Goal: Information Seeking & Learning: Learn about a topic

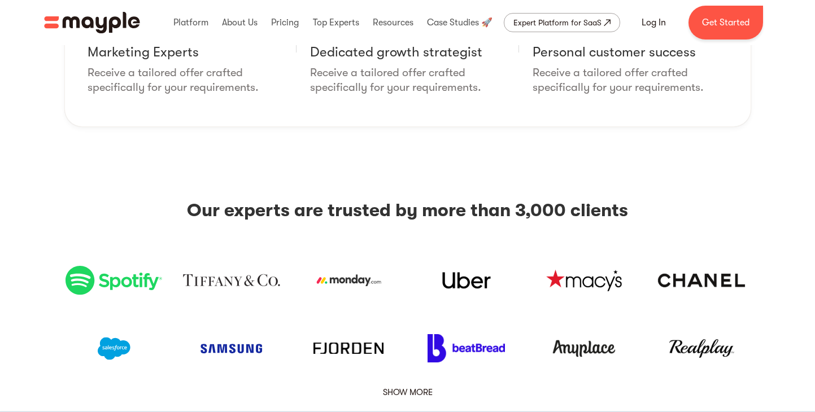
scroll to position [1454, 0]
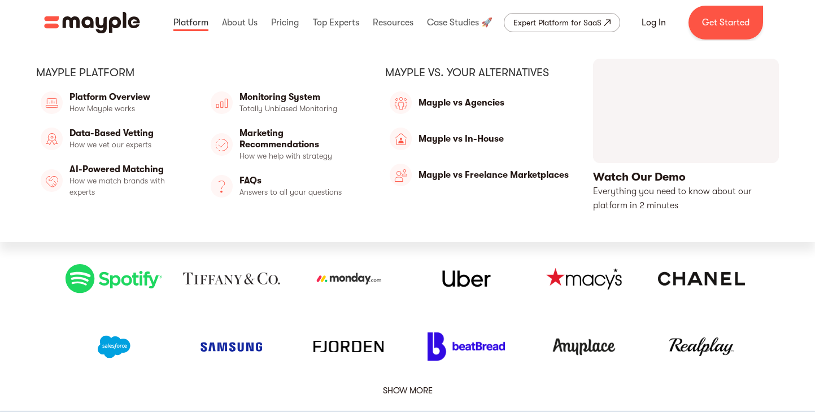
click at [191, 22] on link at bounding box center [191, 23] width 41 height 36
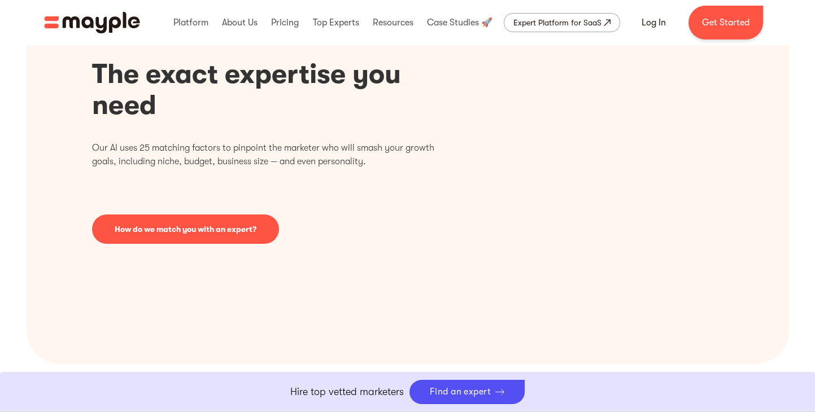
scroll to position [433, 0]
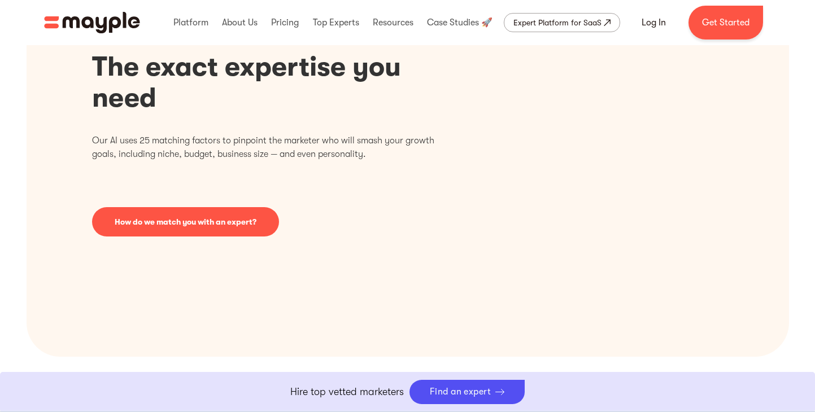
click at [99, 18] on img "home" at bounding box center [92, 22] width 96 height 21
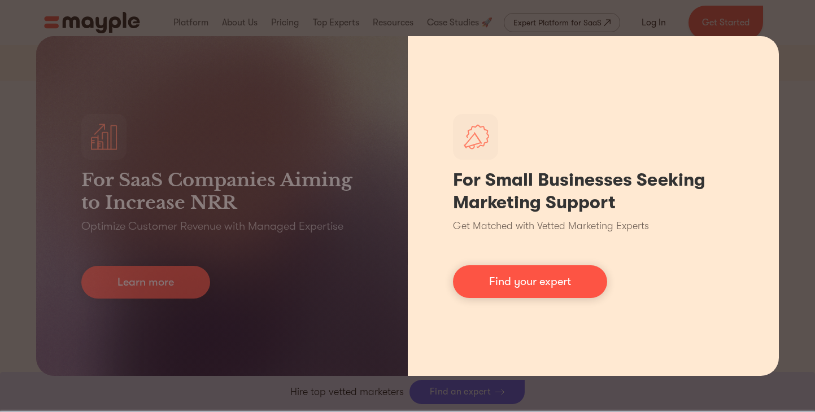
scroll to position [343, 0]
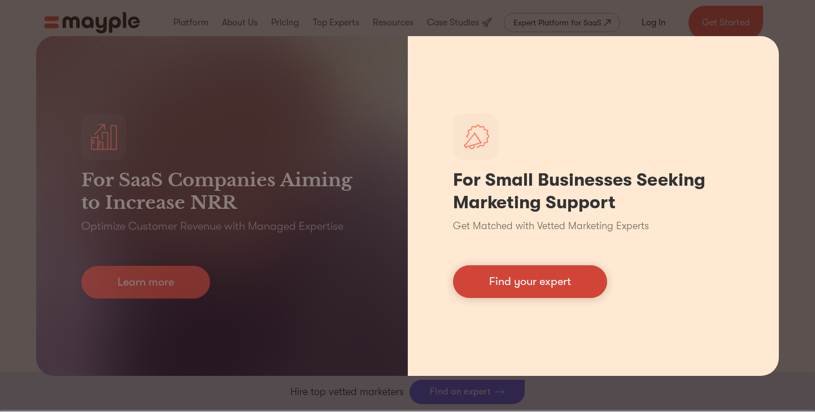
click at [508, 281] on link "Find your expert" at bounding box center [530, 281] width 154 height 33
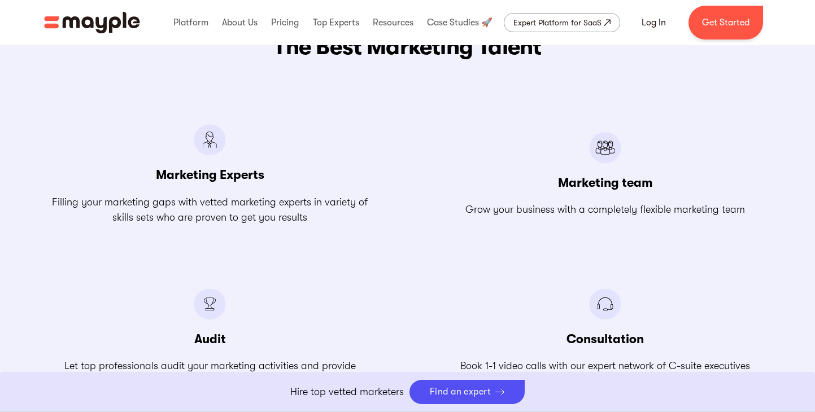
scroll to position [1369, 0]
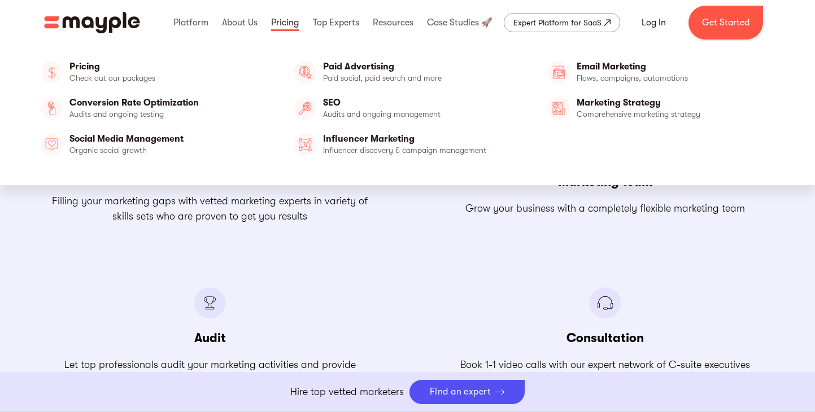
click at [284, 23] on link at bounding box center [284, 23] width 33 height 36
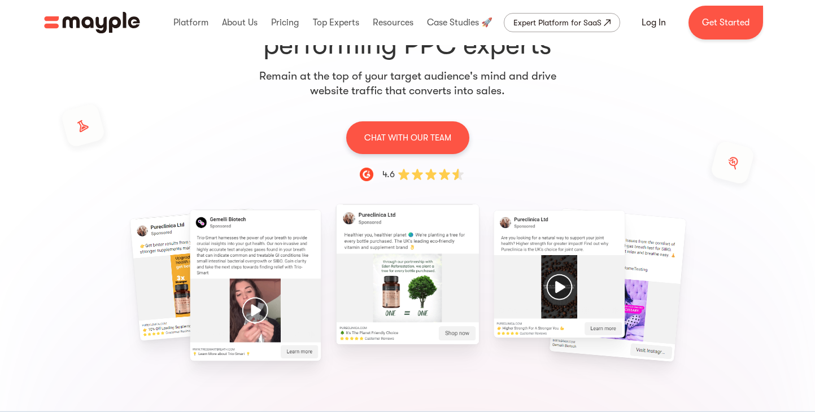
scroll to position [159, 0]
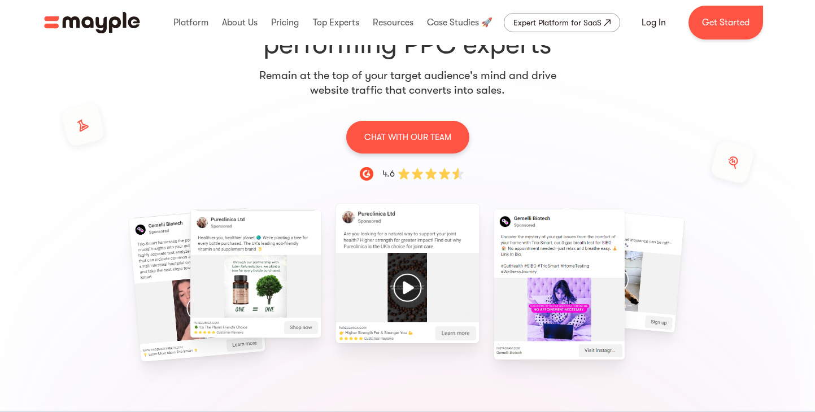
click at [229, 381] on div at bounding box center [407, 296] width 687 height 195
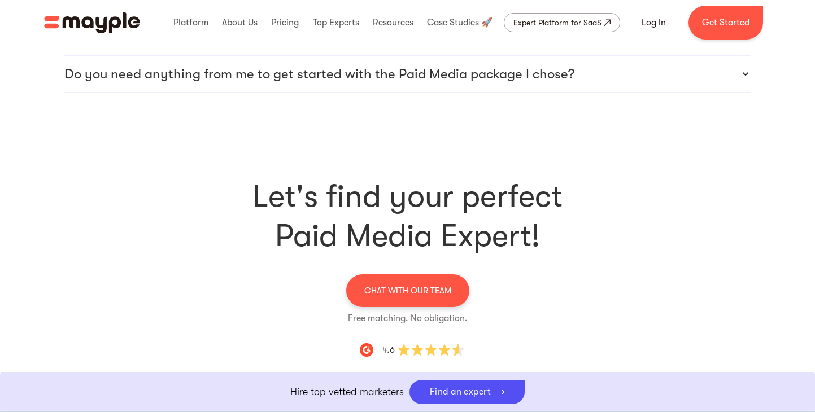
scroll to position [3416, 0]
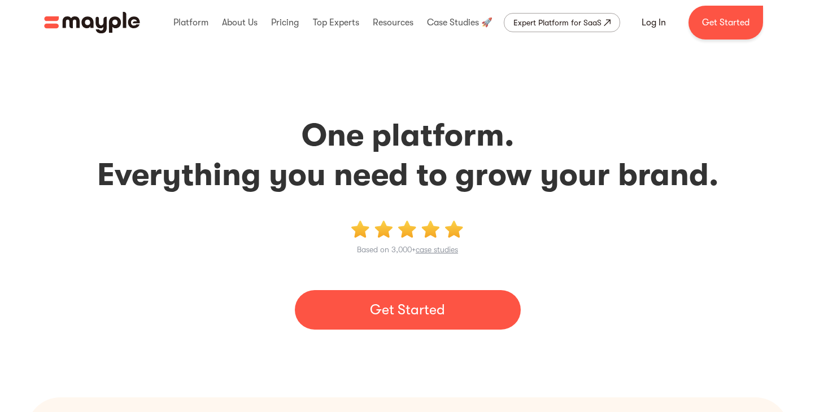
scroll to position [433, 0]
